Goal: Task Accomplishment & Management: Manage account settings

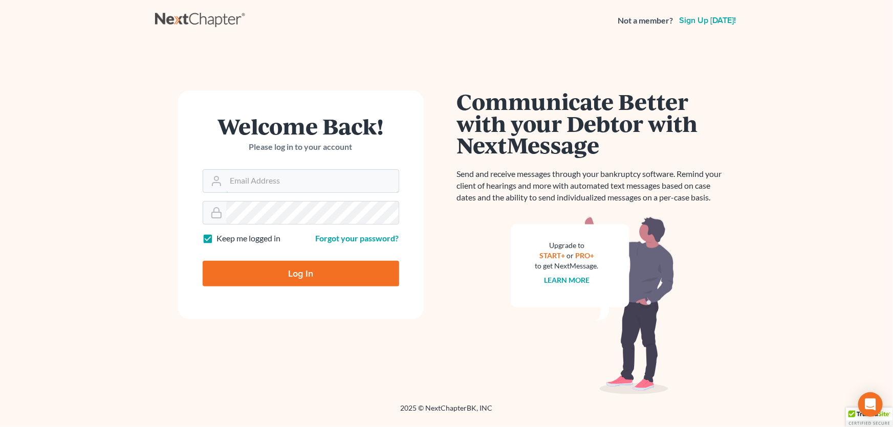
type input "[PERSON_NAME][EMAIL_ADDRESS][DOMAIN_NAME]"
click at [290, 269] on input "Log In" at bounding box center [301, 274] width 196 height 26
type input "Thinking..."
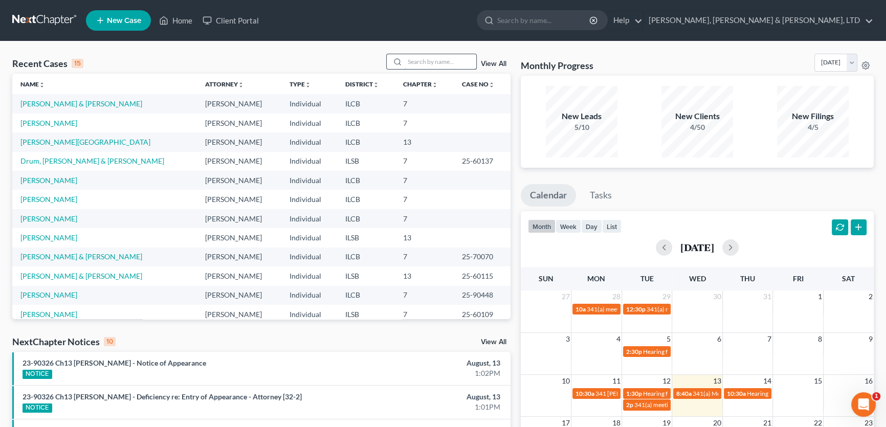
click at [423, 58] on input "search" at bounding box center [441, 61] width 72 height 15
type input "rine"
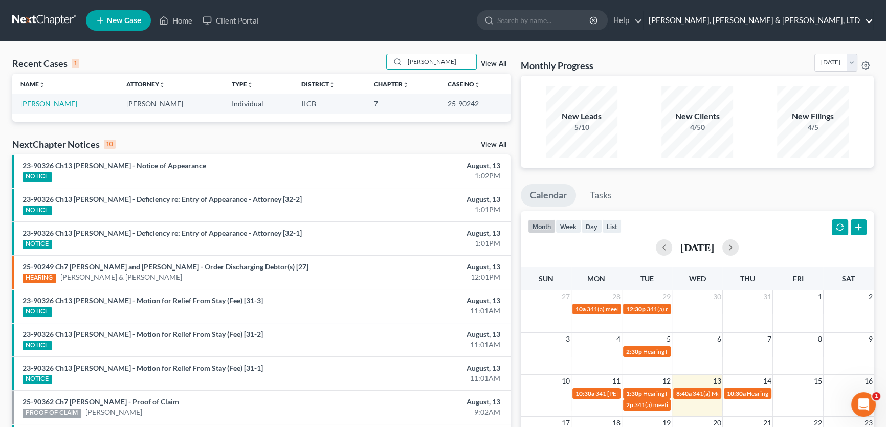
click at [825, 20] on link "Smith, Pappas & Jones, LTD" at bounding box center [758, 20] width 230 height 18
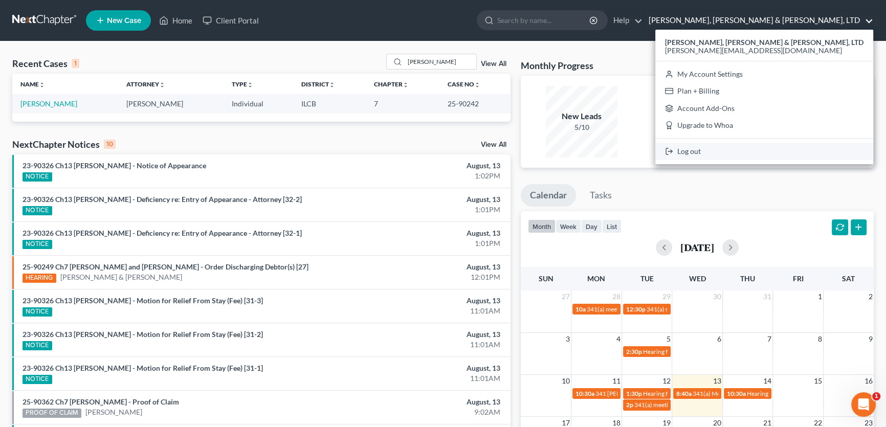
click at [804, 152] on link "Log out" at bounding box center [764, 151] width 218 height 17
